Goal: Task Accomplishment & Management: Complete application form

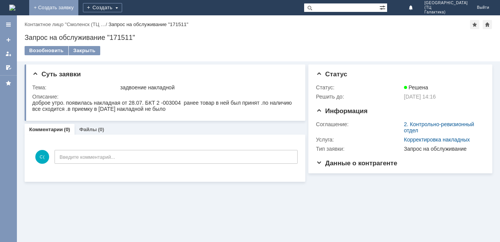
click at [78, 8] on link "+ Создать заявку" at bounding box center [53, 7] width 49 height 15
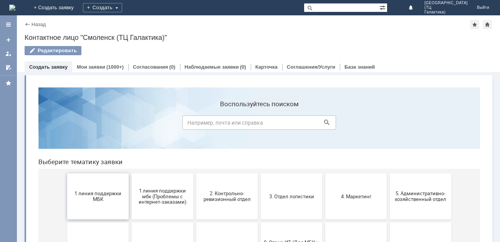
click at [107, 194] on span "1 линия поддержки МБК" at bounding box center [98, 197] width 57 height 12
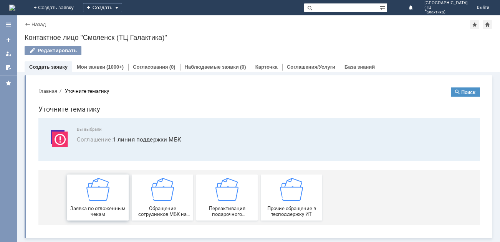
click at [104, 199] on img at bounding box center [97, 189] width 23 height 23
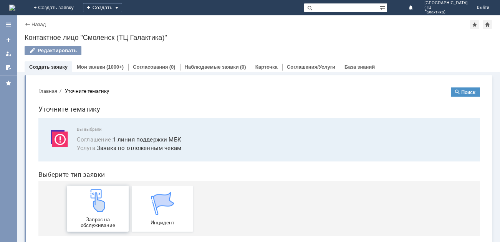
click at [114, 197] on div "Запрос на обслуживание" at bounding box center [98, 208] width 57 height 39
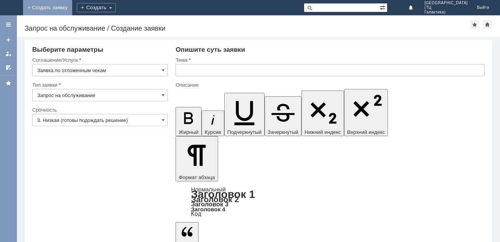
click at [72, 8] on link "+ Создать заявку" at bounding box center [47, 7] width 49 height 15
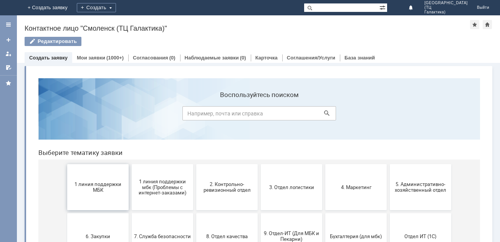
click at [98, 186] on span "1 линия поддержки МБК" at bounding box center [98, 188] width 57 height 12
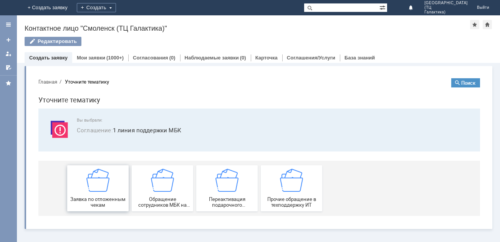
click at [107, 180] on img at bounding box center [97, 180] width 23 height 23
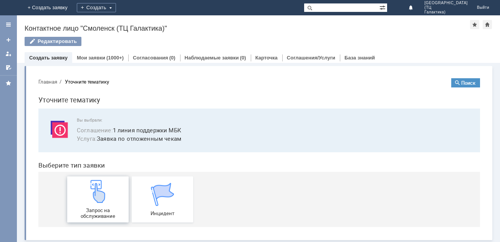
click at [100, 191] on img at bounding box center [97, 191] width 23 height 23
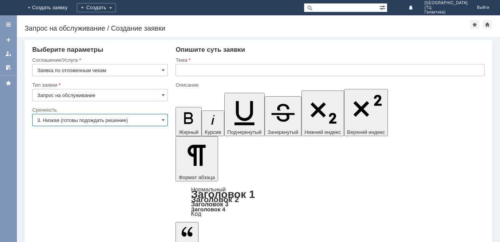
click at [165, 123] on input "3. Низкая (готовы подождать решение)" at bounding box center [100, 120] width 136 height 12
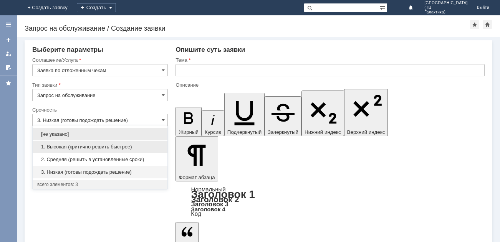
click at [76, 149] on span "1. Высокая (критично решить быстрее)" at bounding box center [100, 147] width 126 height 6
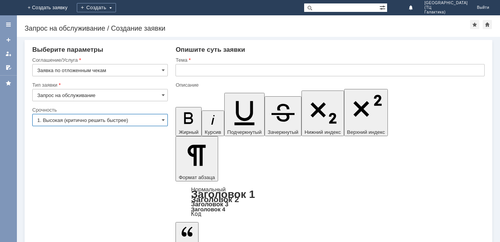
type input "1. Высокая (критично решить быстрее)"
click at [182, 71] on input "text" at bounding box center [330, 70] width 309 height 12
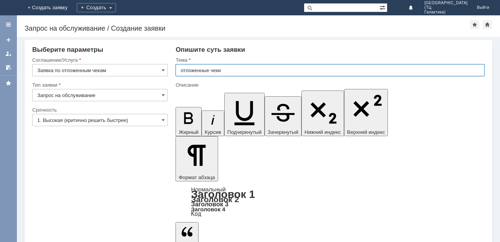
type input "отложенные чеки"
